Goal: Complete application form

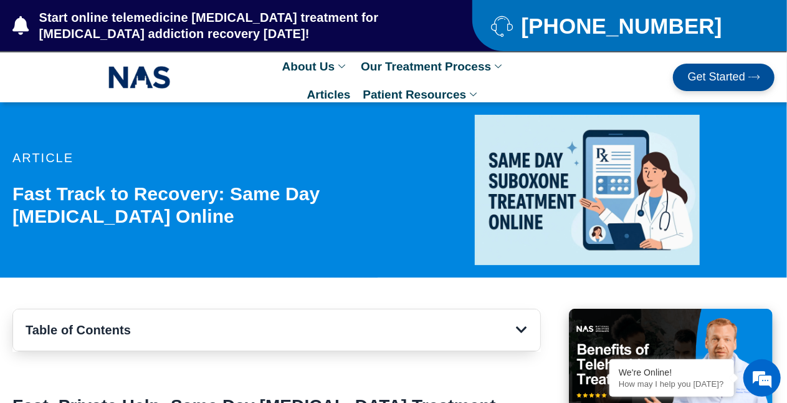
click at [414, 82] on span "Get Started" at bounding box center [716, 77] width 57 height 12
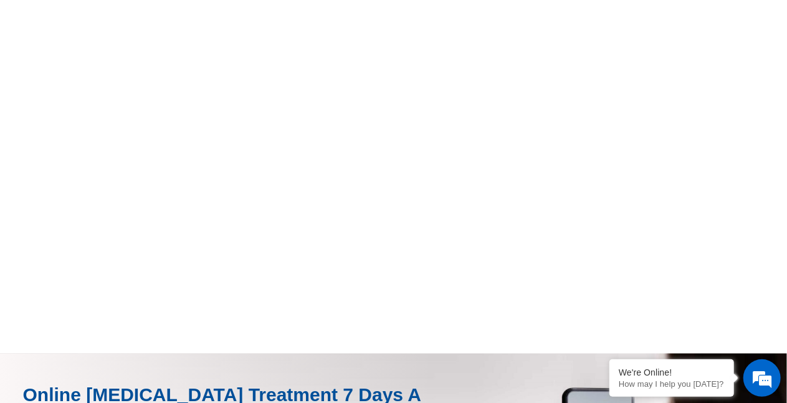
scroll to position [825, 0]
click at [0, 181] on div "click here to fill-out new patient packet form to get started with Suboxone Tre…" at bounding box center [393, 7] width 787 height 629
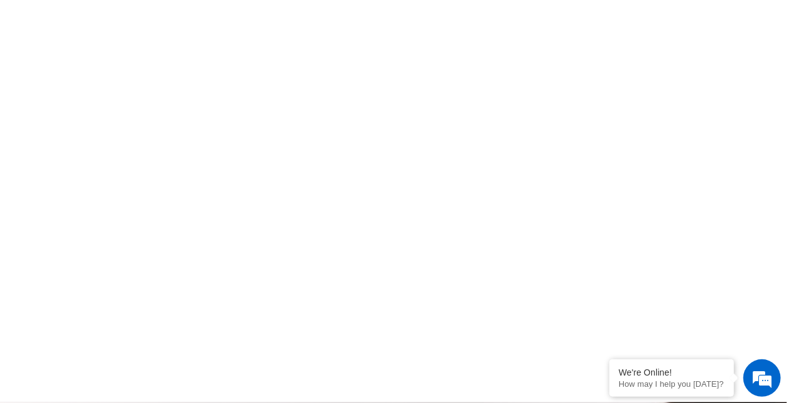
scroll to position [567, 0]
